Goal: Task Accomplishment & Management: Use online tool/utility

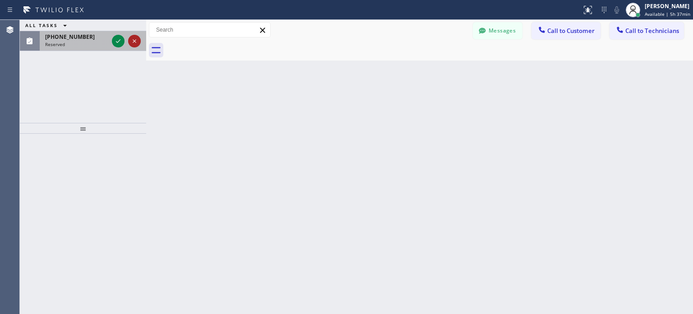
click at [134, 43] on icon at bounding box center [134, 41] width 11 height 11
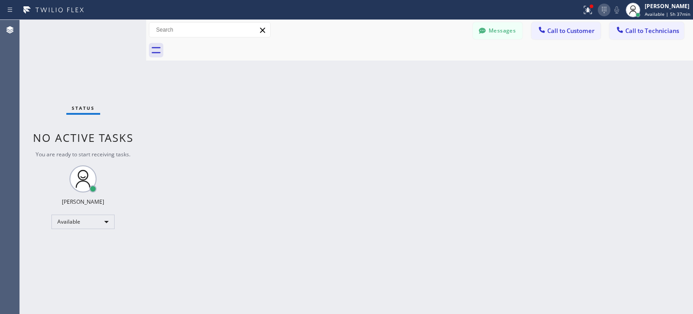
click at [602, 11] on icon at bounding box center [604, 10] width 11 height 11
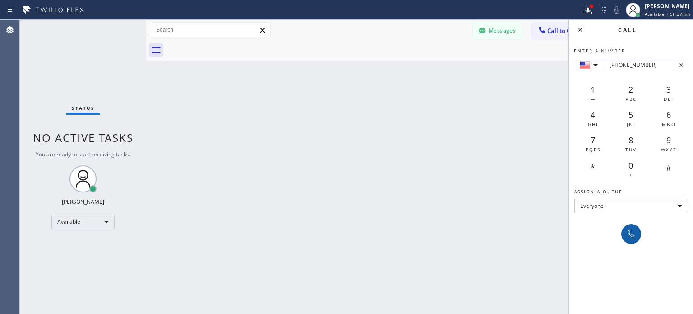
type input "[PHONE_NUMBER]"
click at [632, 231] on icon at bounding box center [631, 233] width 11 height 11
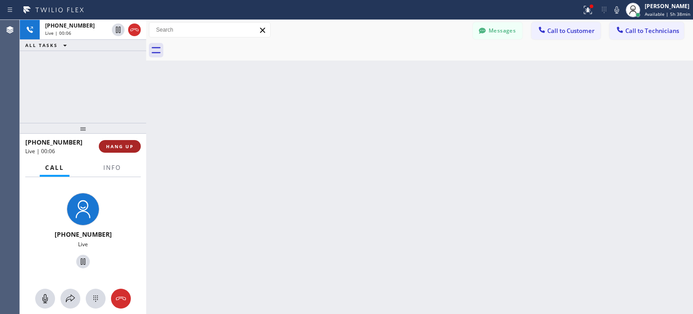
click at [123, 145] on span "HANG UP" at bounding box center [120, 146] width 28 height 6
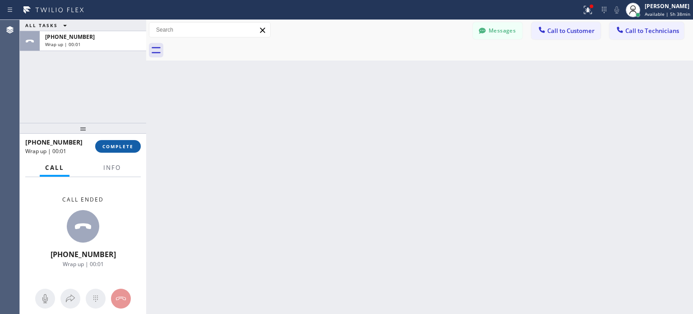
click at [124, 145] on span "COMPLETE" at bounding box center [117, 146] width 31 height 6
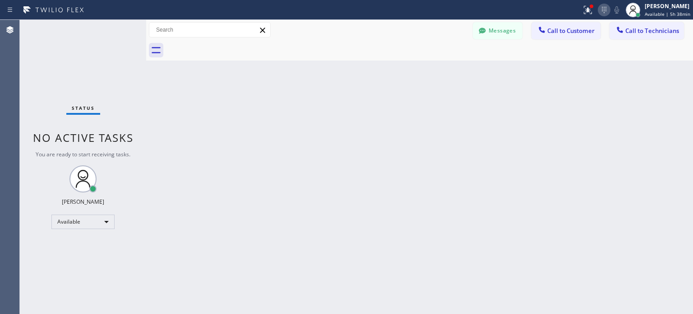
click at [599, 6] on icon at bounding box center [604, 10] width 11 height 11
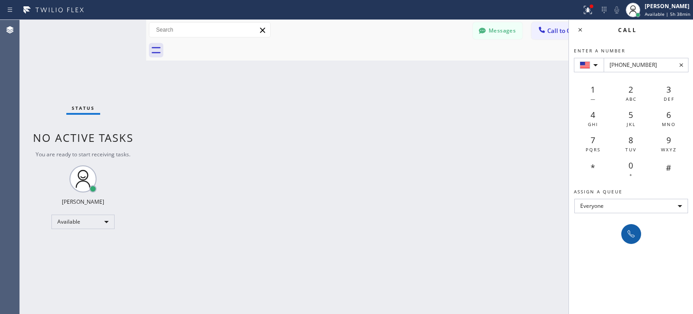
type input "[PHONE_NUMBER]"
click at [634, 232] on icon at bounding box center [631, 233] width 11 height 11
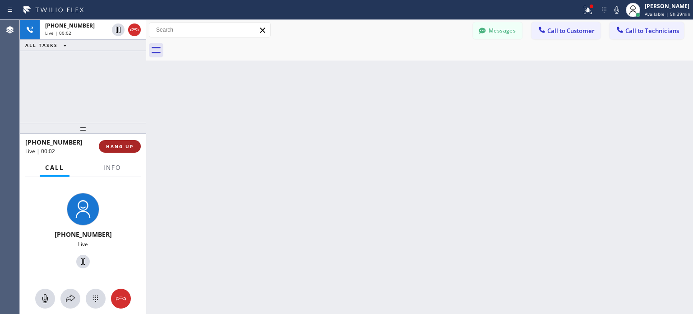
click at [125, 145] on span "HANG UP" at bounding box center [120, 146] width 28 height 6
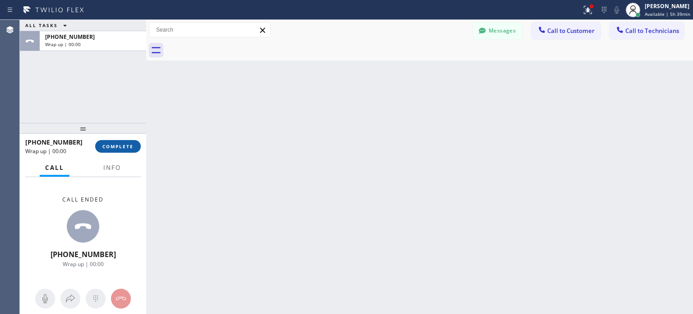
click at [123, 147] on span "COMPLETE" at bounding box center [117, 146] width 31 height 6
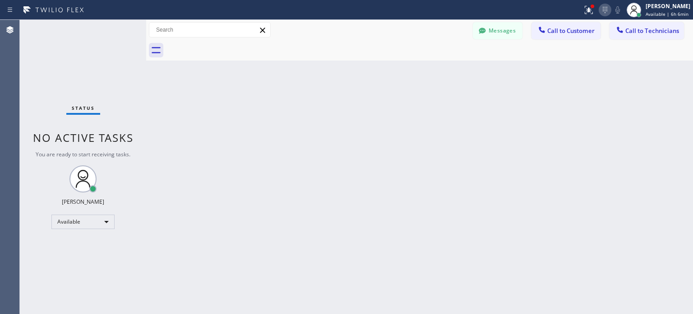
click at [600, 8] on icon at bounding box center [605, 10] width 11 height 11
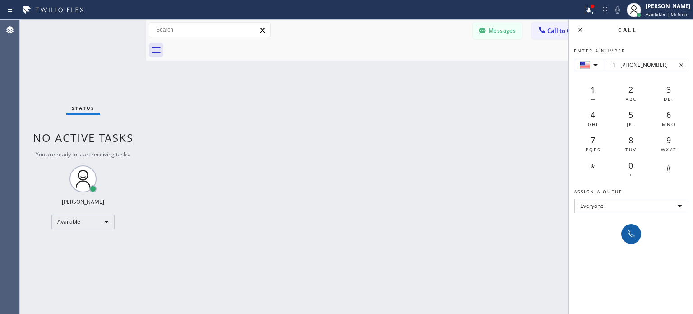
type input "+1 [PHONE_NUMBER]"
click at [631, 233] on icon at bounding box center [631, 233] width 11 height 11
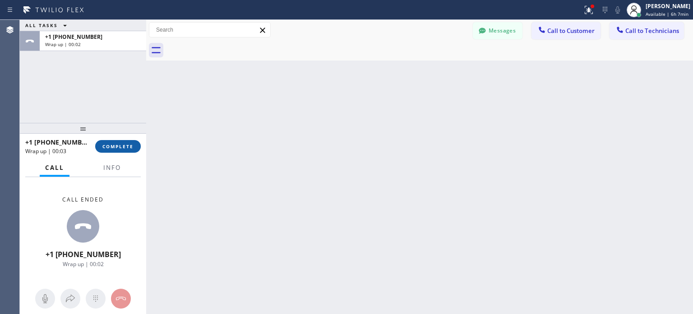
drag, startPoint x: 115, startPoint y: 141, endPoint x: 121, endPoint y: 139, distance: 6.0
click at [116, 141] on button "COMPLETE" at bounding box center [118, 146] width 46 height 13
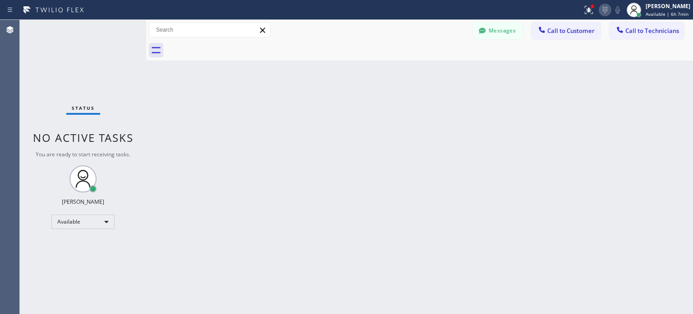
click at [605, 13] on icon at bounding box center [605, 10] width 11 height 11
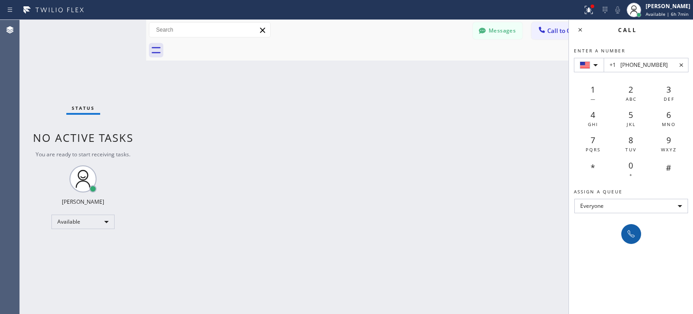
type input "+1 [PHONE_NUMBER]"
click at [628, 232] on icon at bounding box center [631, 233] width 11 height 11
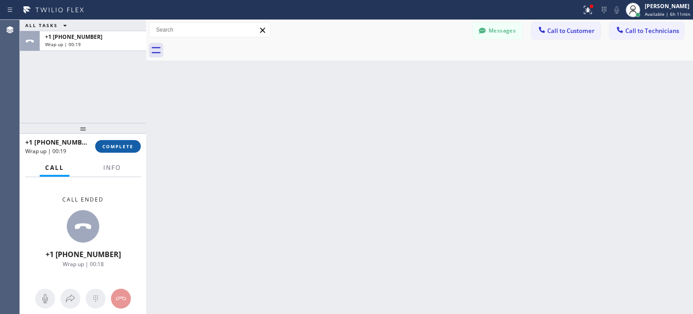
click at [116, 143] on span "COMPLETE" at bounding box center [117, 146] width 31 height 6
